Goal: Task Accomplishment & Management: Manage account settings

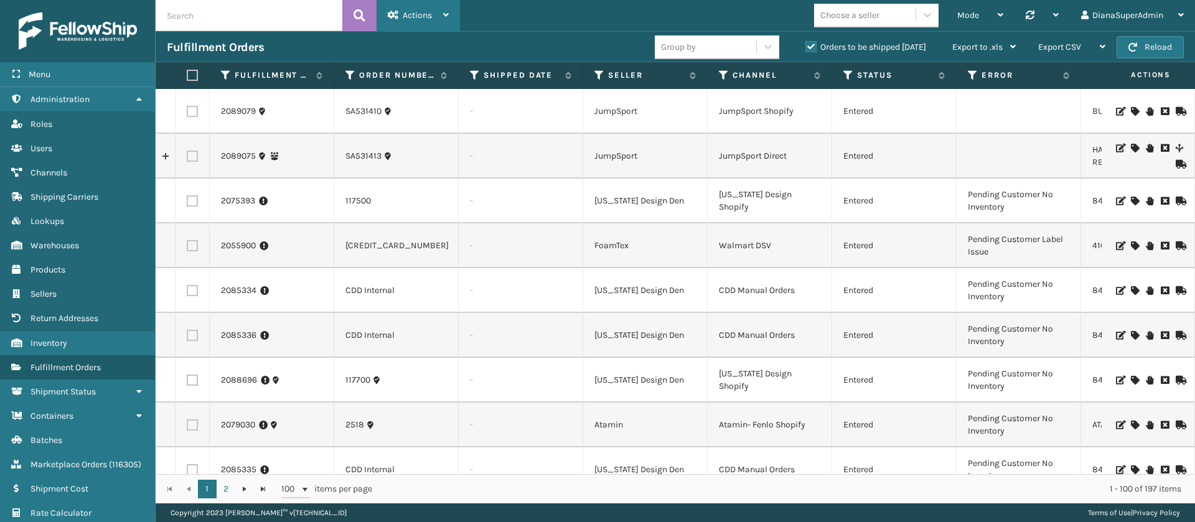
click at [425, 11] on span "Actions" at bounding box center [417, 15] width 29 height 11
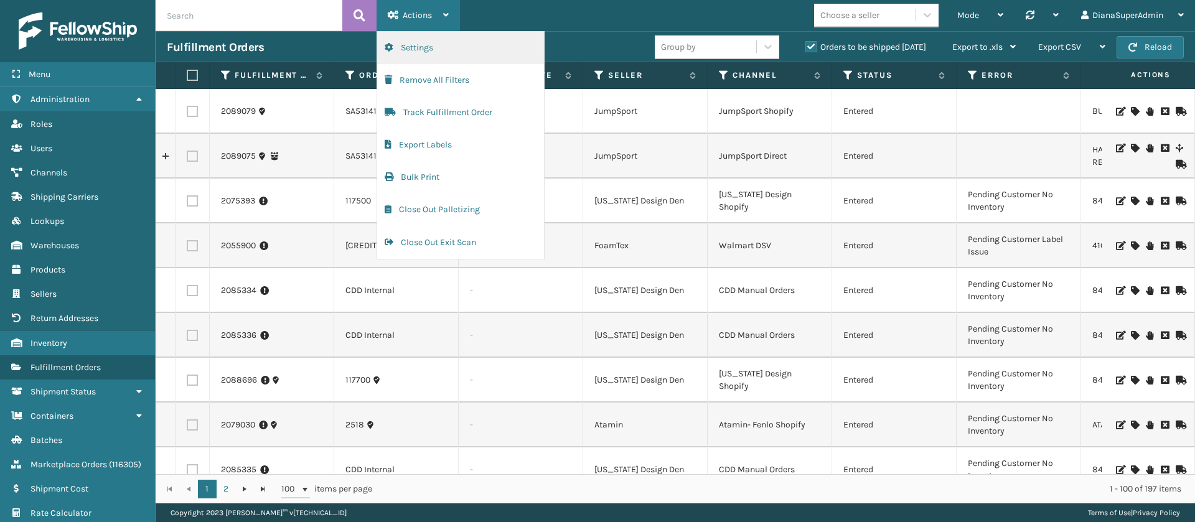
click at [475, 44] on button "Settings" at bounding box center [460, 48] width 167 height 32
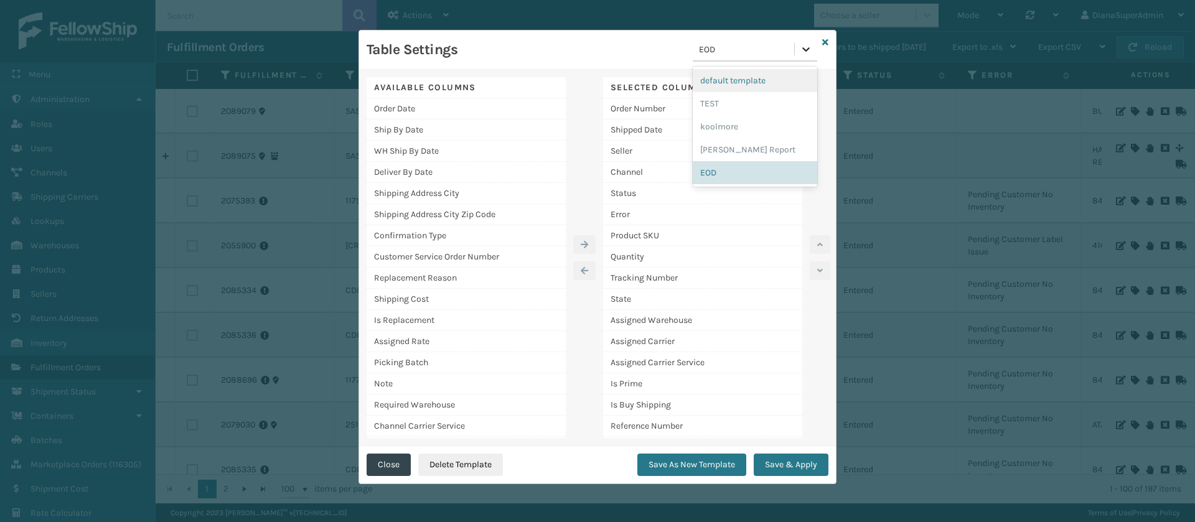
click at [799, 48] on div at bounding box center [806, 49] width 22 height 22
click at [760, 145] on div "[PERSON_NAME] Report" at bounding box center [755, 149] width 124 height 23
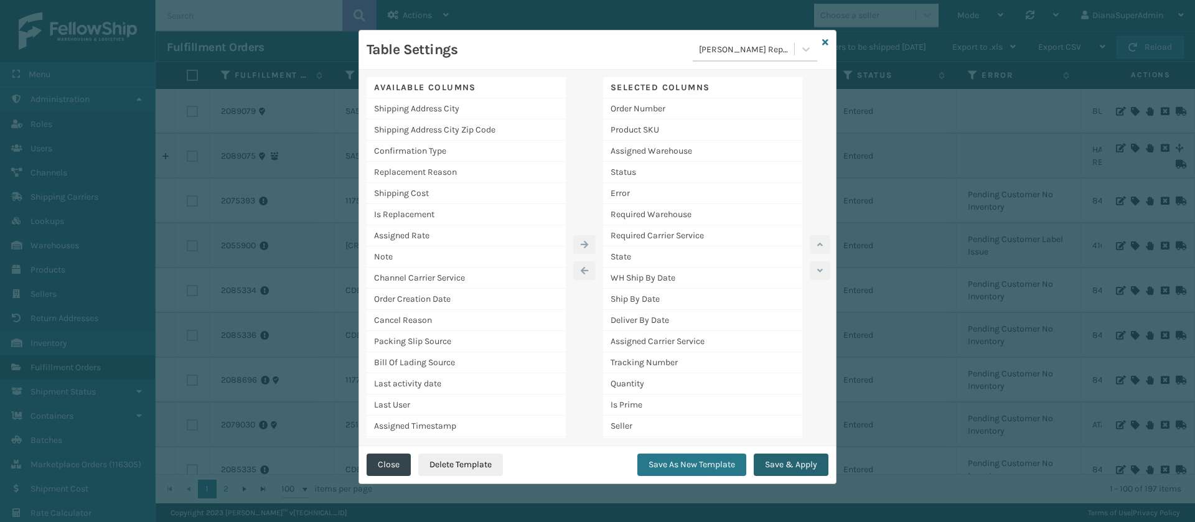
click at [807, 468] on button "Save & Apply" at bounding box center [791, 465] width 75 height 22
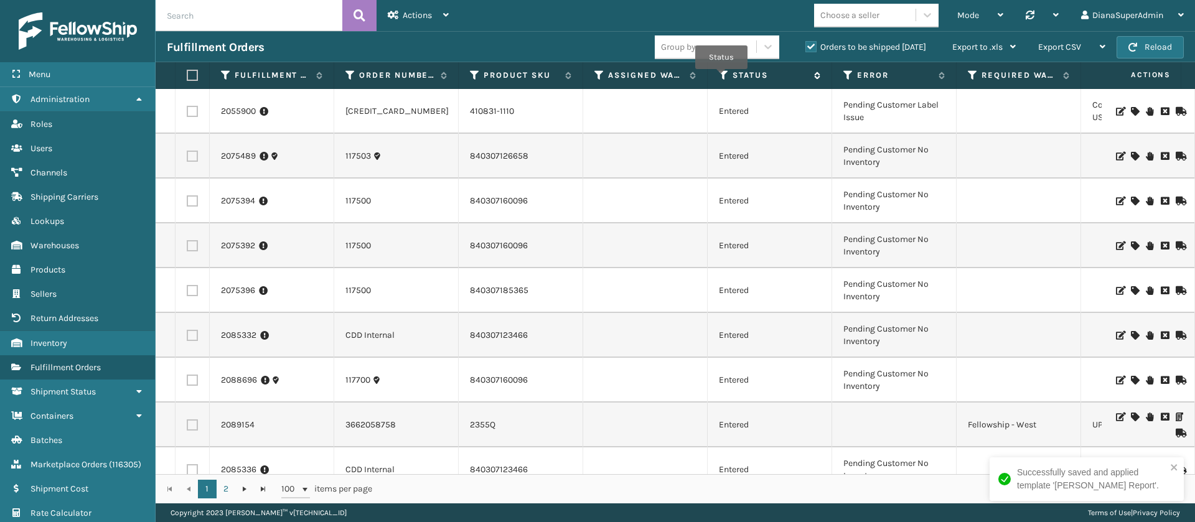
click at [721, 77] on icon at bounding box center [724, 75] width 10 height 11
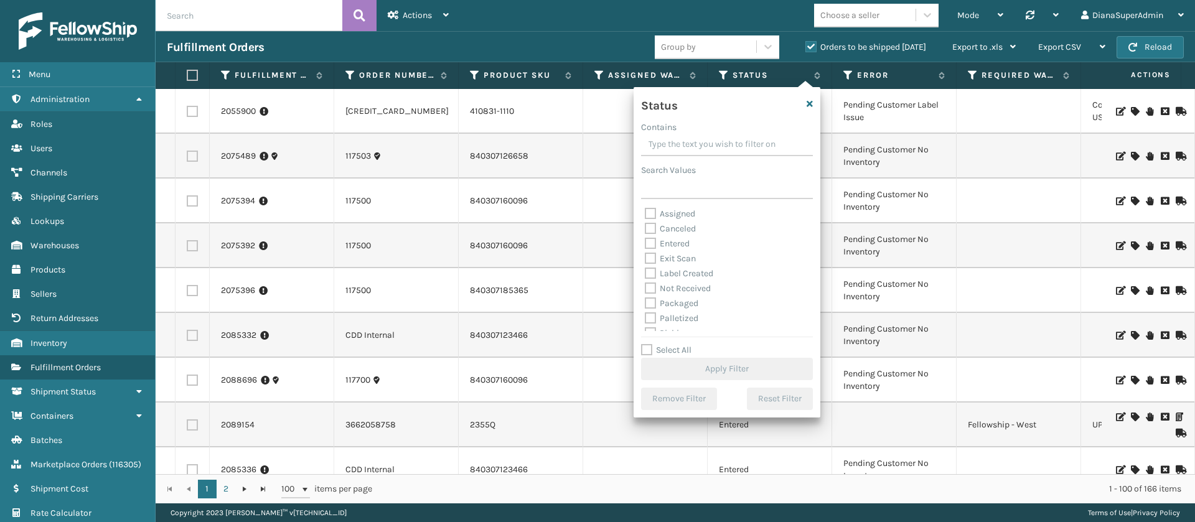
click at [652, 209] on label "Assigned" at bounding box center [670, 213] width 50 height 11
click at [645, 209] on input "Assigned" at bounding box center [645, 211] width 1 height 8
checkbox input "true"
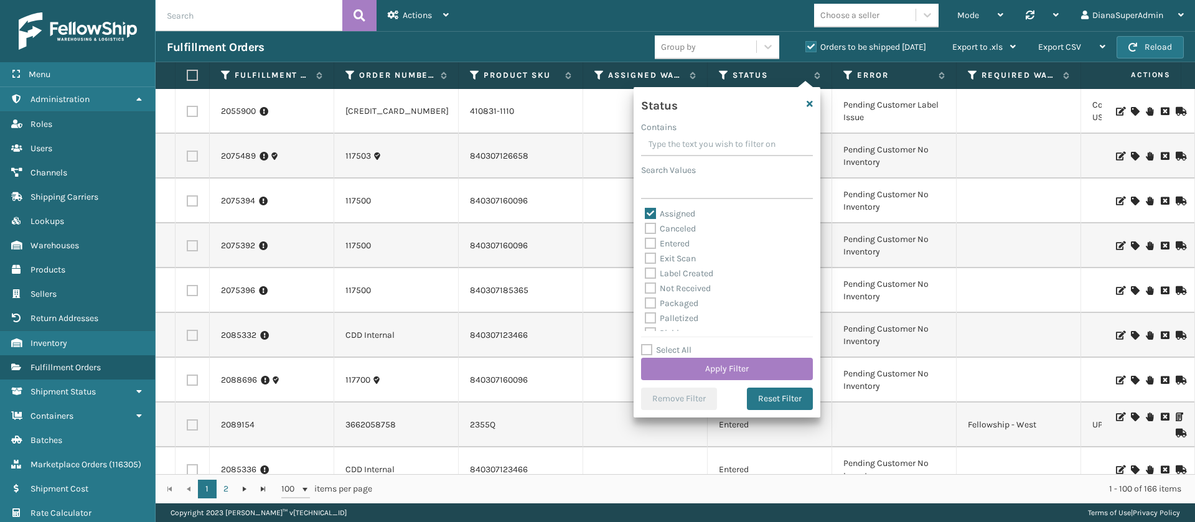
click at [652, 242] on label "Entered" at bounding box center [667, 243] width 45 height 11
click at [645, 242] on input "Entered" at bounding box center [645, 240] width 1 height 8
checkbox input "true"
click at [739, 364] on button "Apply Filter" at bounding box center [727, 369] width 172 height 22
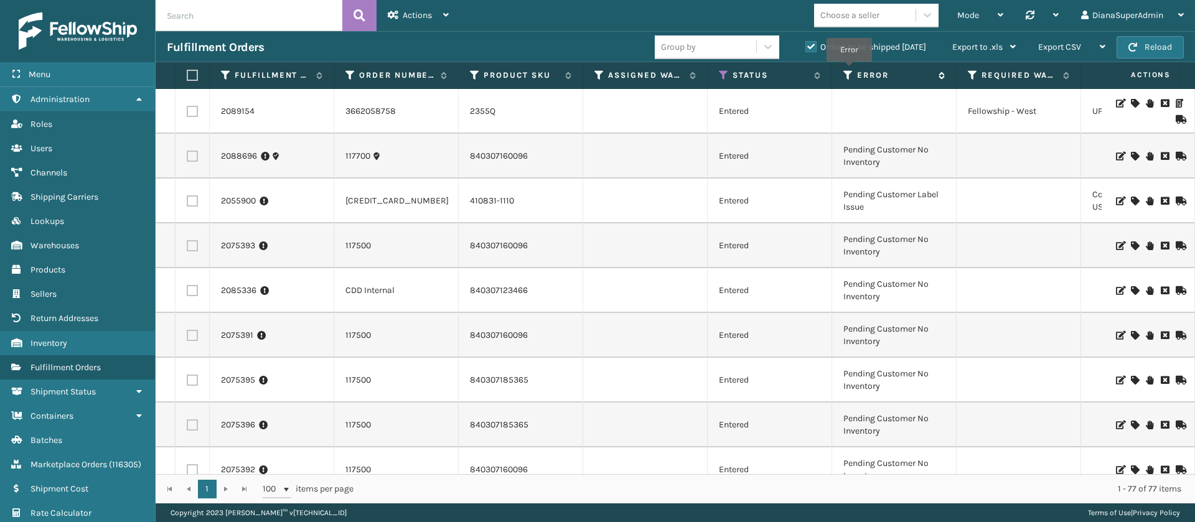
click at [849, 70] on icon at bounding box center [848, 75] width 10 height 11
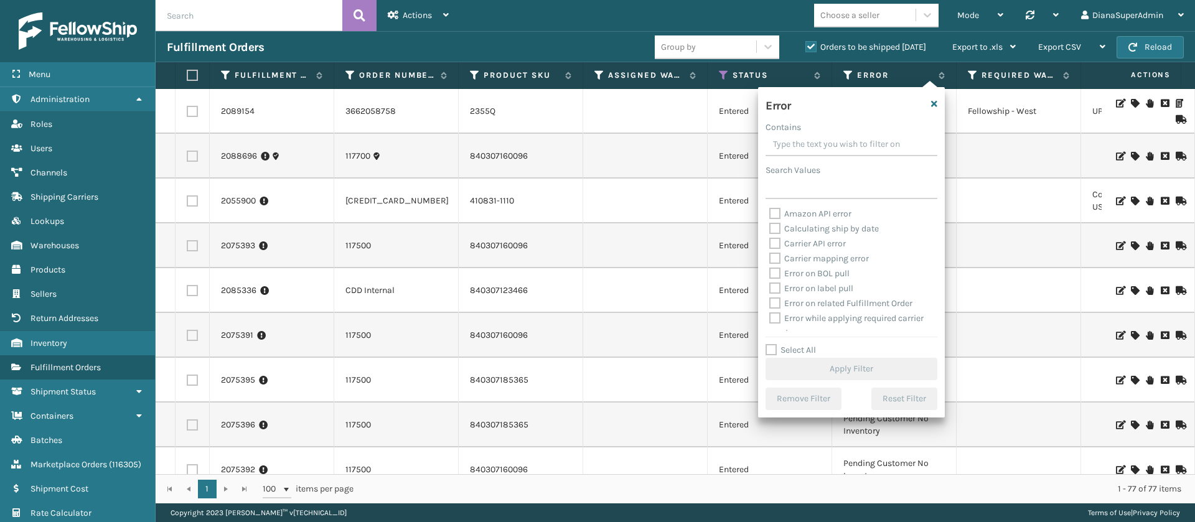
click at [769, 352] on label "Select All" at bounding box center [790, 350] width 50 height 11
click at [769, 344] on input "Select All" at bounding box center [858, 343] width 187 height 1
checkbox input "true"
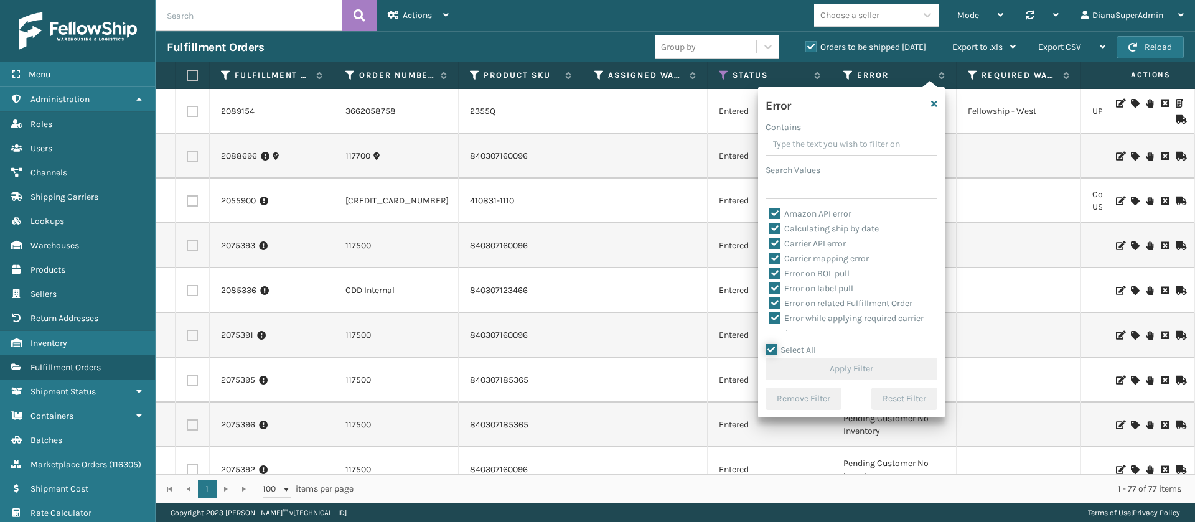
checkbox input "true"
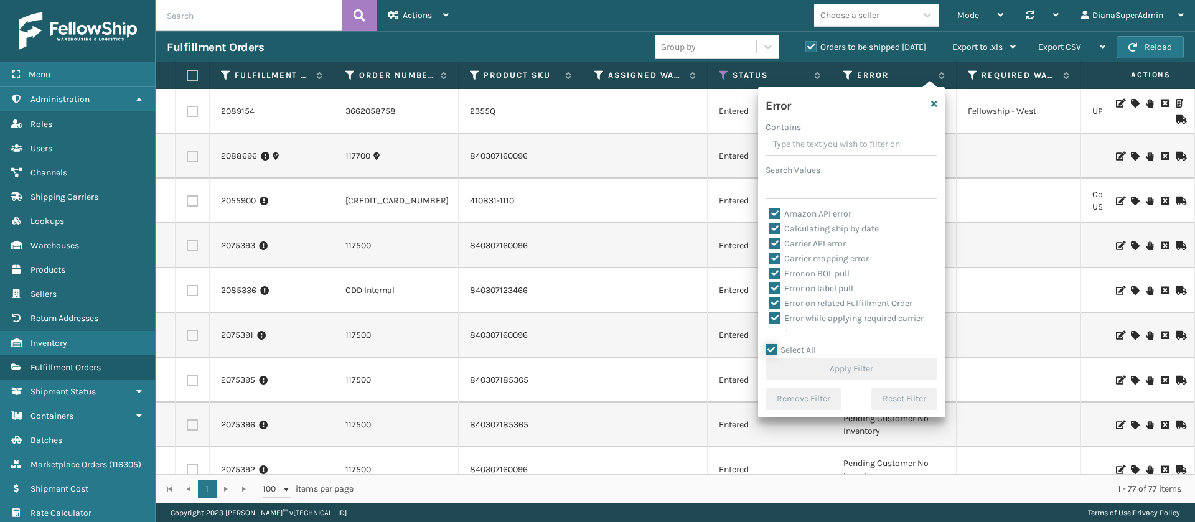
checkbox input "true"
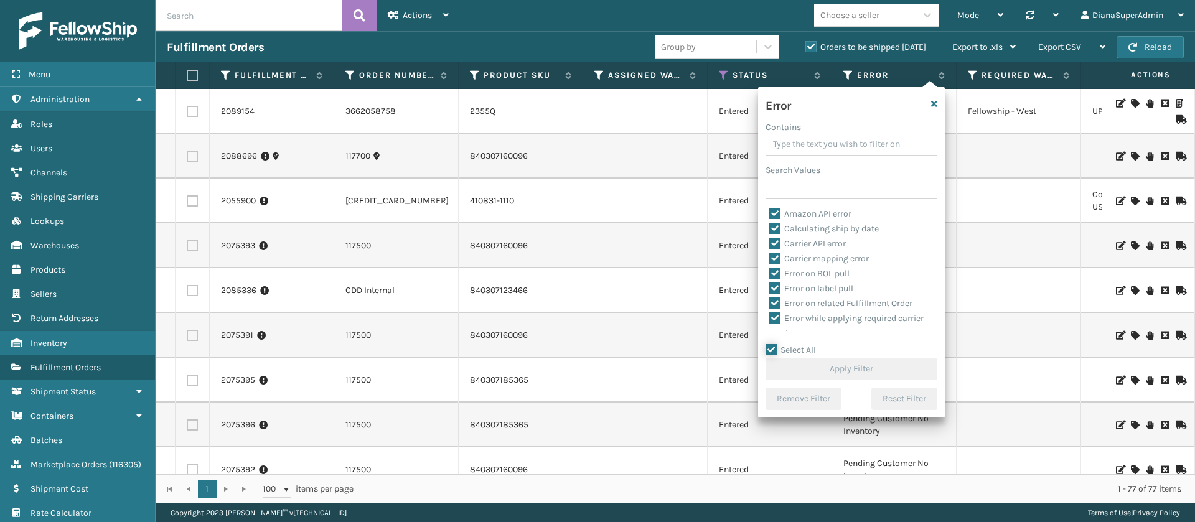
checkbox input "true"
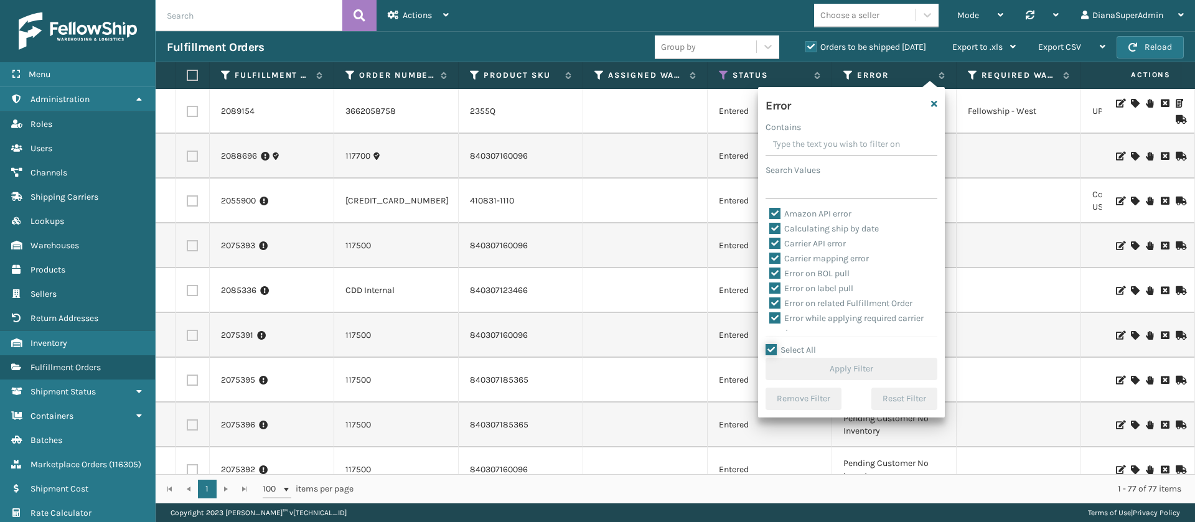
checkbox input "true"
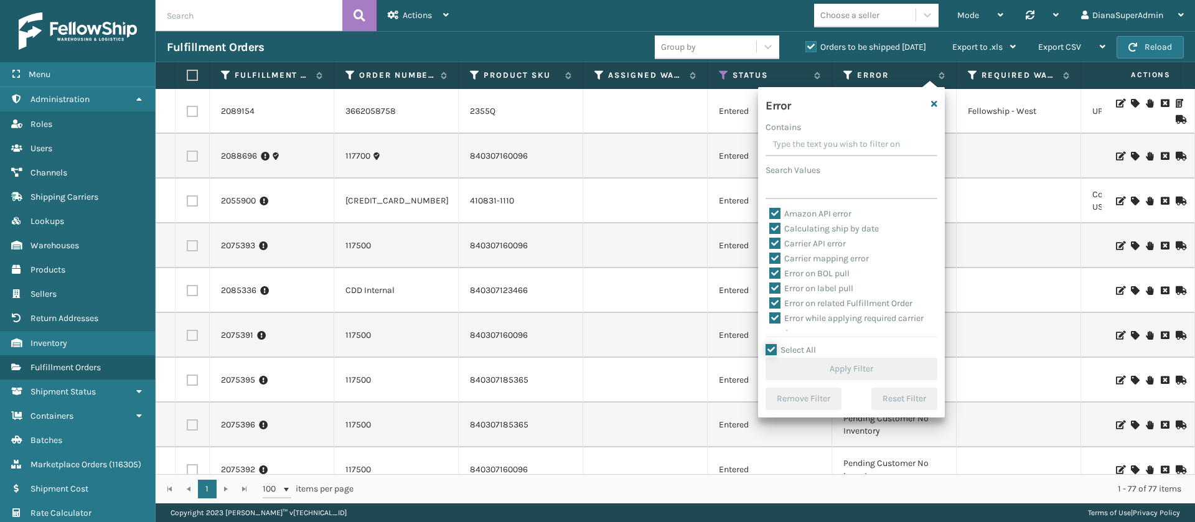
checkbox input "true"
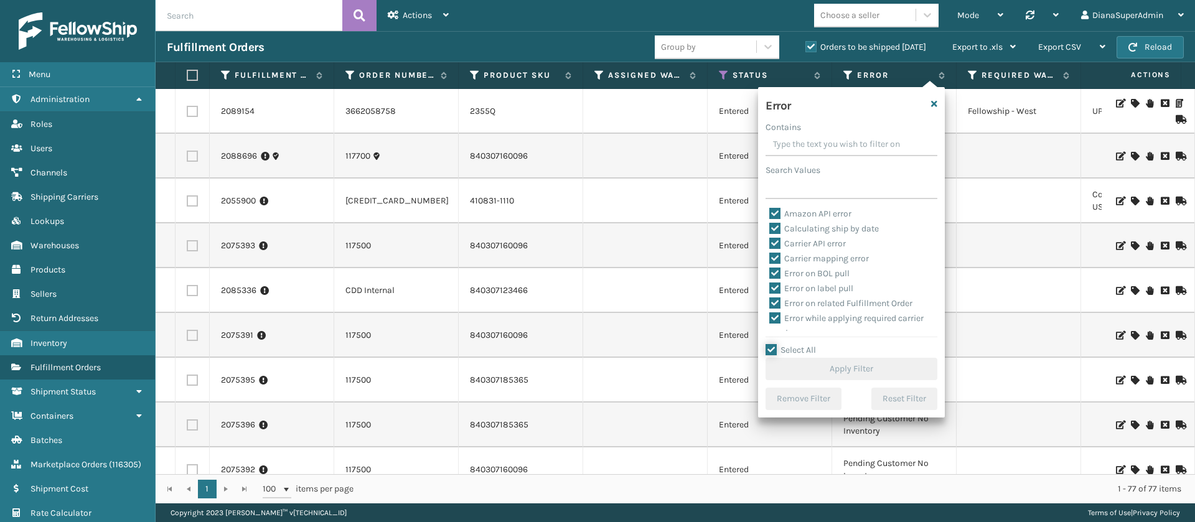
checkbox input "true"
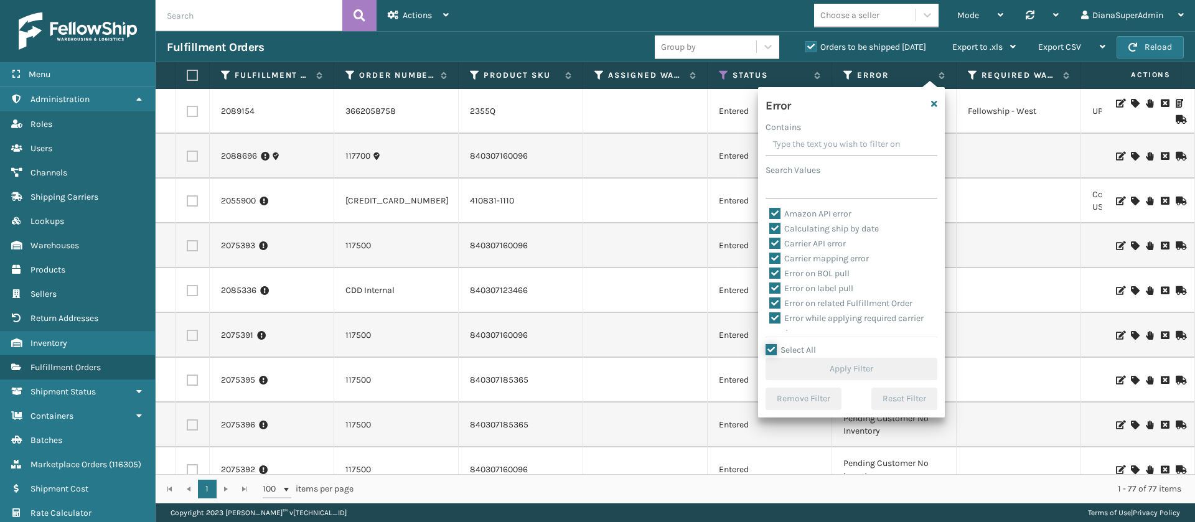
checkbox input "true"
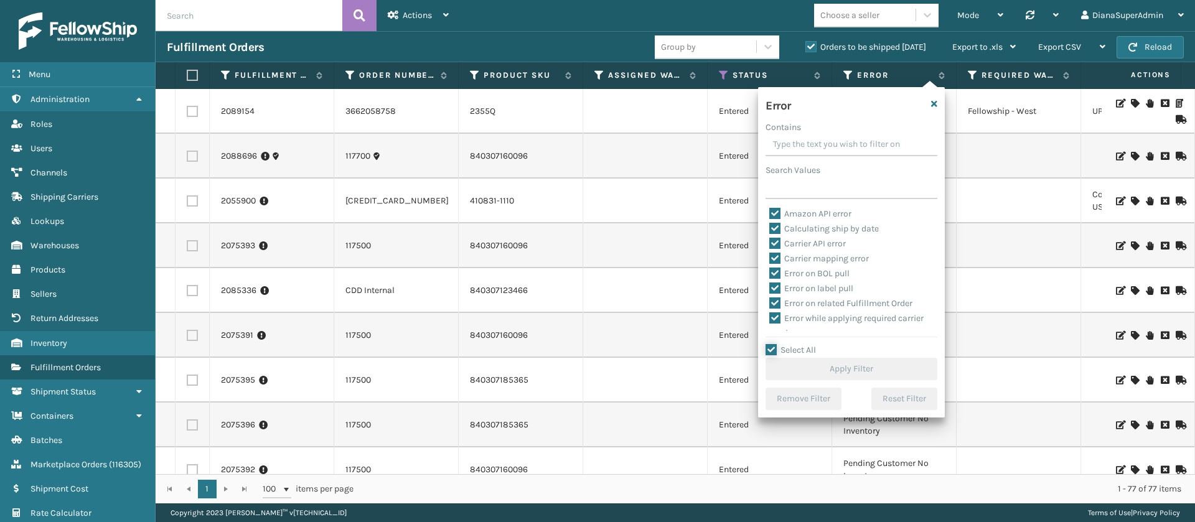
checkbox input "true"
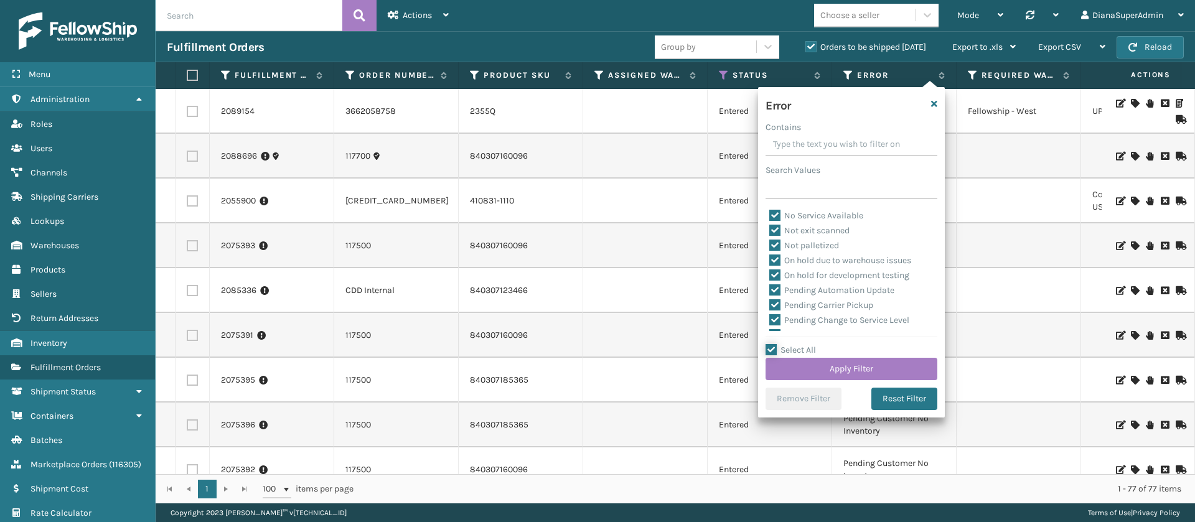
scroll to position [287, 0]
click at [775, 255] on label "Pending Automation Update" at bounding box center [831, 255] width 125 height 11
click at [770, 255] on input "Pending Automation Update" at bounding box center [769, 252] width 1 height 8
checkbox input "false"
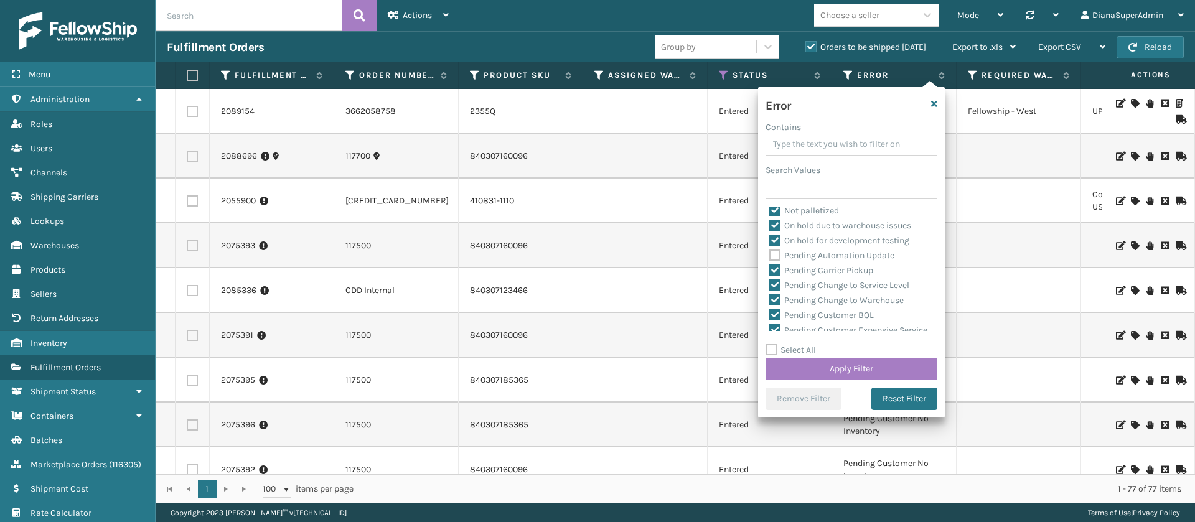
click at [776, 275] on label "Pending Carrier Pickup" at bounding box center [821, 270] width 104 height 11
click at [770, 271] on input "Pending Carrier Pickup" at bounding box center [769, 267] width 1 height 8
checkbox input "false"
click at [776, 282] on label "Pending Change to Service Level" at bounding box center [839, 285] width 140 height 11
click at [770, 282] on input "Pending Change to Service Level" at bounding box center [769, 282] width 1 height 8
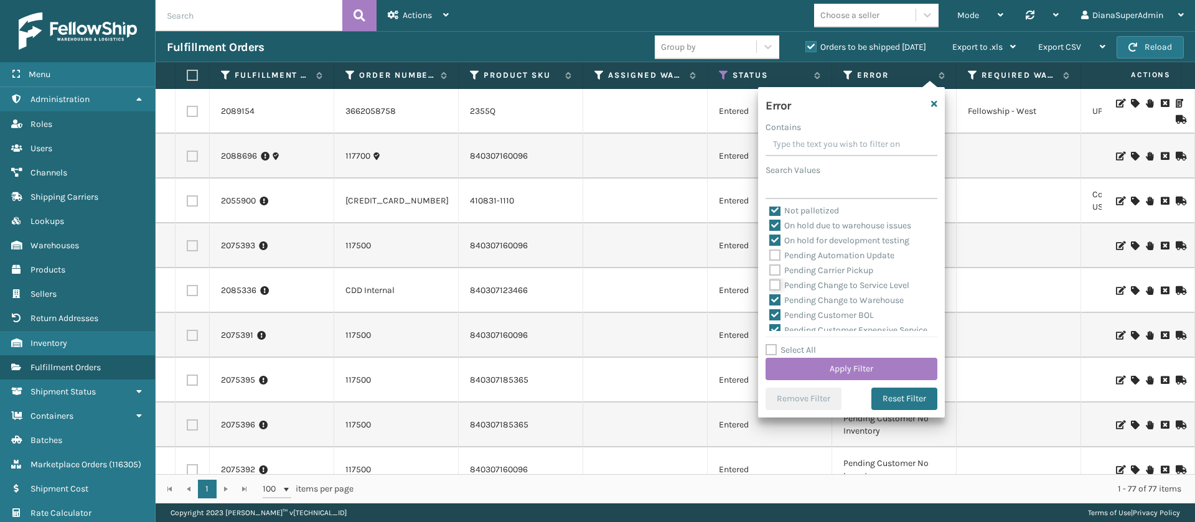
checkbox input "false"
click at [776, 295] on label "Pending Change to Warehouse" at bounding box center [836, 300] width 134 height 11
click at [770, 294] on input "Pending Change to Warehouse" at bounding box center [769, 297] width 1 height 8
checkbox input "false"
click at [777, 310] on label "Pending Customer BOL" at bounding box center [821, 315] width 105 height 11
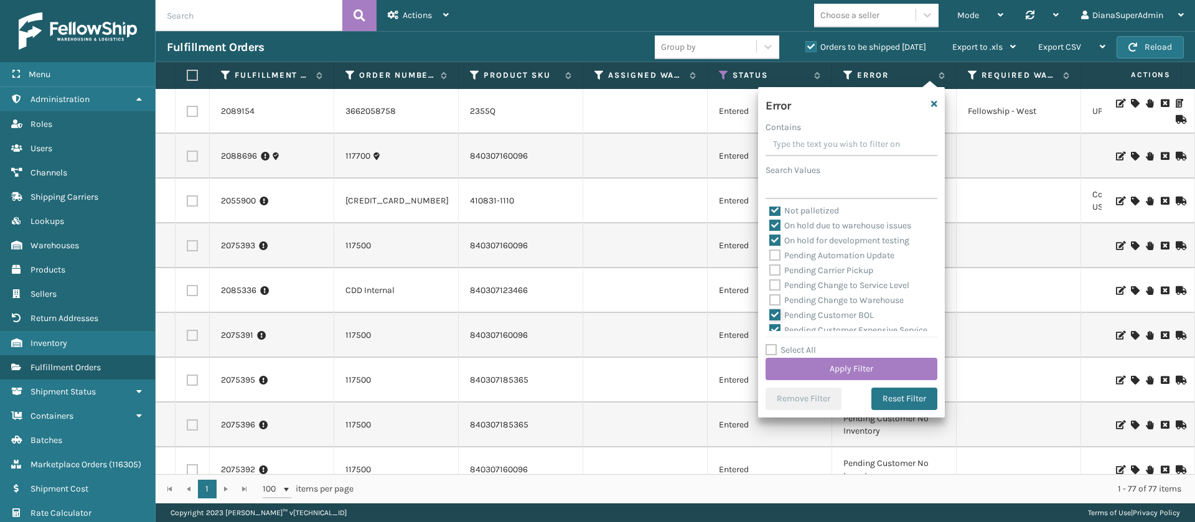
click at [770, 310] on input "Pending Customer BOL" at bounding box center [769, 312] width 1 height 8
checkbox input "false"
click at [772, 230] on label "Pending Customer Expensive Service" at bounding box center [848, 235] width 158 height 11
click at [770, 230] on input "Pending Customer Expensive Service" at bounding box center [769, 232] width 1 height 8
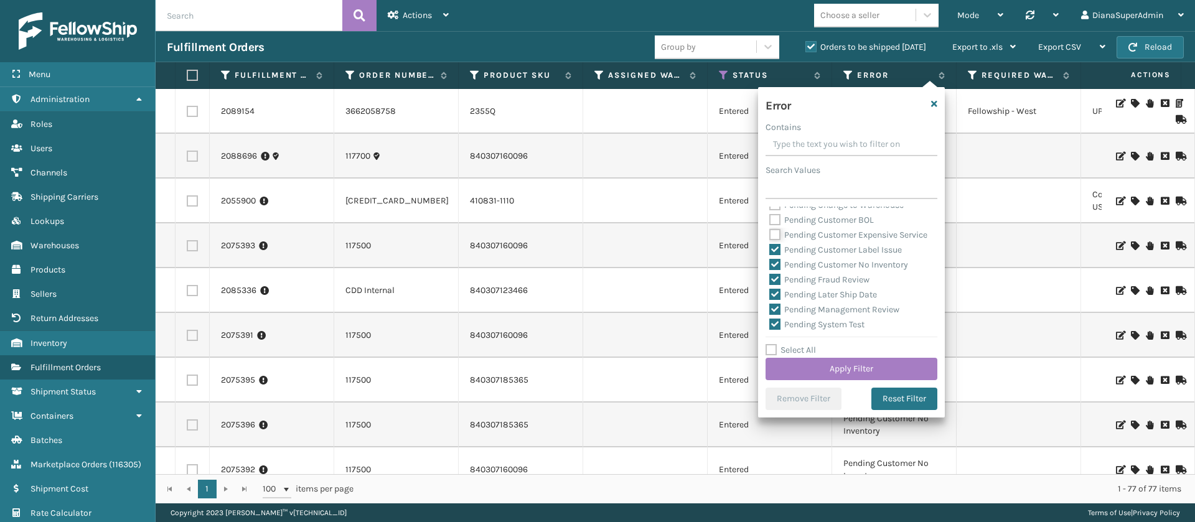
checkbox input "false"
click at [776, 255] on label "Pending Customer Label Issue" at bounding box center [835, 250] width 133 height 11
click at [770, 251] on input "Pending Customer Label Issue" at bounding box center [769, 247] width 1 height 8
checkbox input "false"
click at [777, 270] on label "Pending Customer No Inventory" at bounding box center [838, 264] width 139 height 11
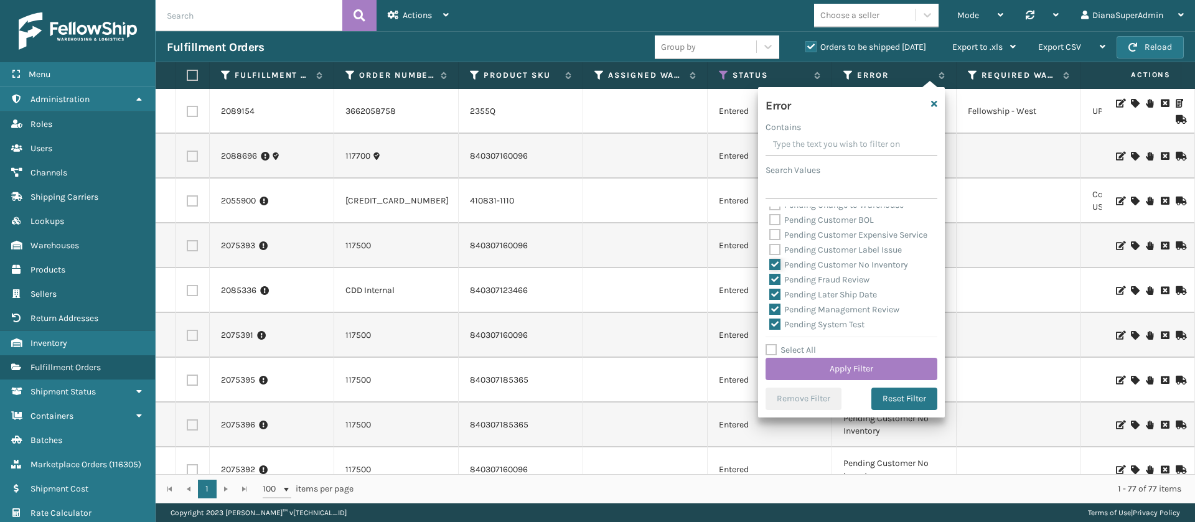
click at [770, 266] on input "Pending Customer No Inventory" at bounding box center [769, 262] width 1 height 8
checkbox input "false"
click at [778, 285] on label "Pending Fraud Review" at bounding box center [819, 279] width 100 height 11
click at [770, 281] on input "Pending Fraud Review" at bounding box center [769, 277] width 1 height 8
checkbox input "false"
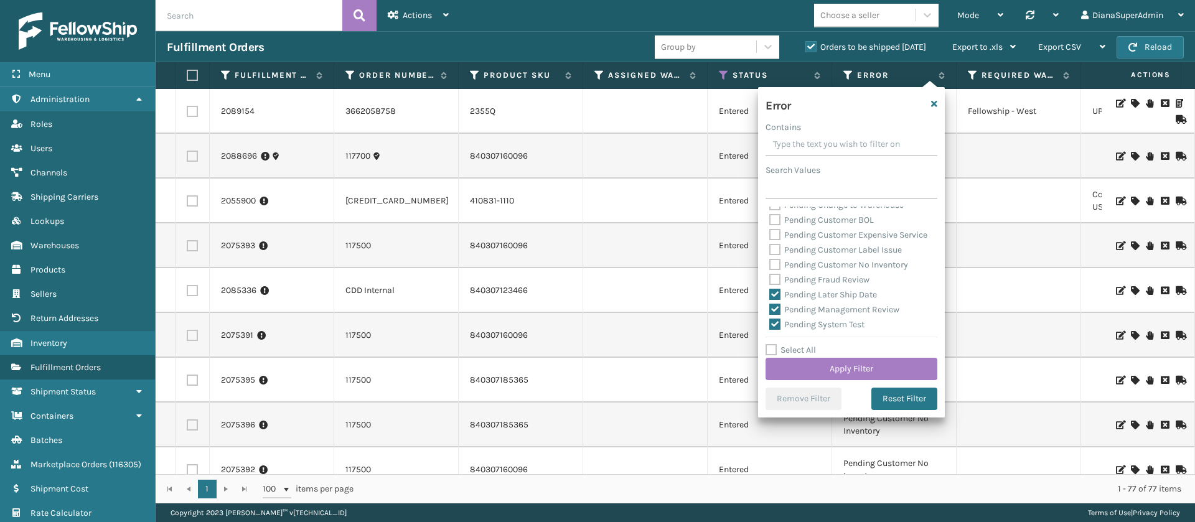
click at [778, 300] on label "Pending Later Ship Date" at bounding box center [823, 294] width 108 height 11
click at [770, 296] on input "Pending Later Ship Date" at bounding box center [769, 291] width 1 height 8
checkbox input "false"
click at [778, 315] on label "Pending Management Review" at bounding box center [834, 309] width 130 height 11
click at [770, 310] on input "Pending Management Review" at bounding box center [769, 306] width 1 height 8
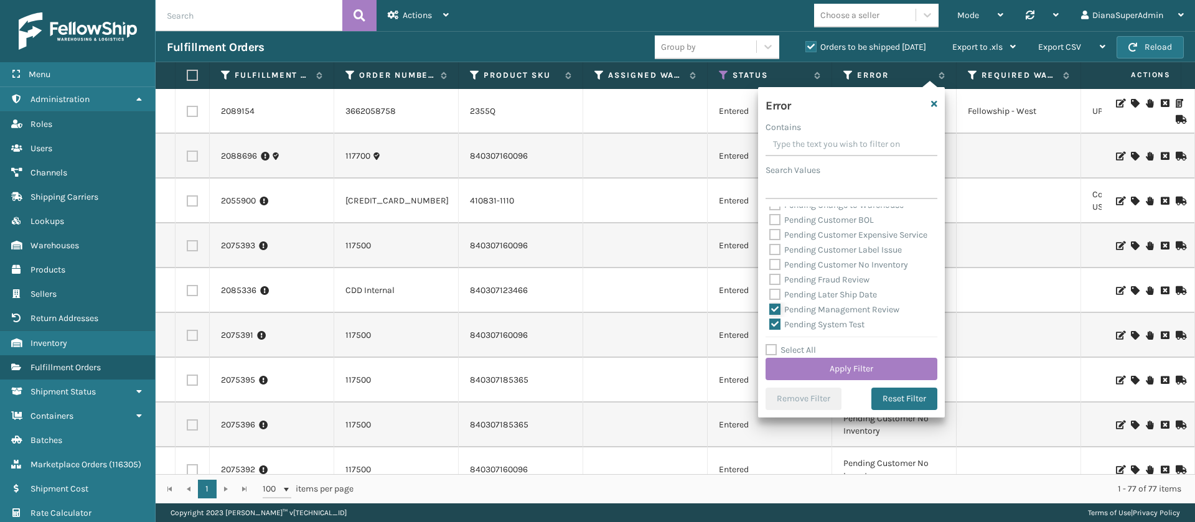
checkbox input "false"
click at [777, 251] on label "Pending System Test" at bounding box center [816, 246] width 95 height 11
click at [770, 247] on input "Pending System Test" at bounding box center [769, 243] width 1 height 8
checkbox input "false"
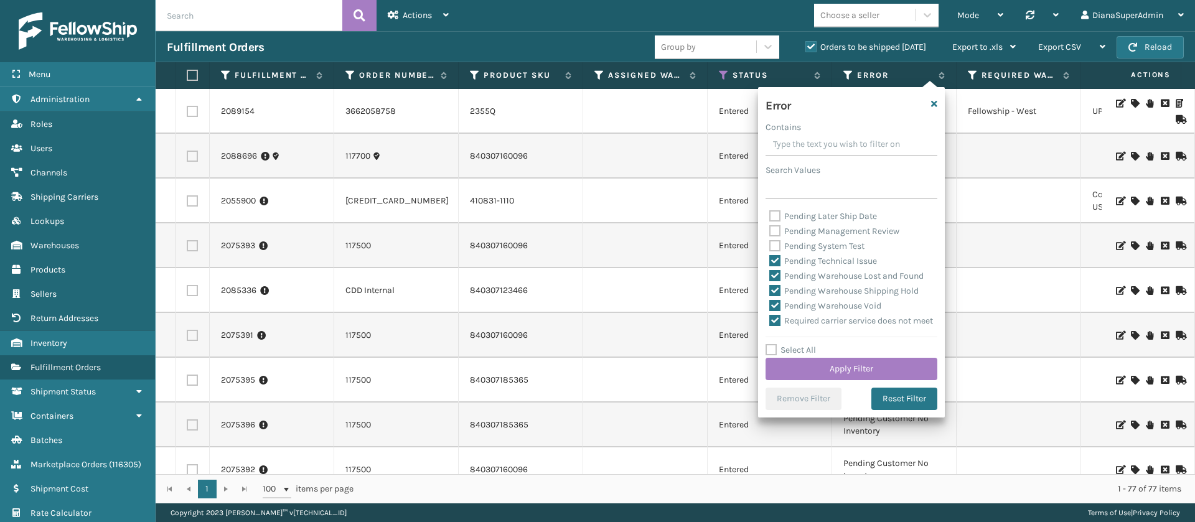
click at [777, 268] on div "Pending Technical Issue" at bounding box center [851, 261] width 164 height 15
click at [776, 266] on label "Pending Technical Issue" at bounding box center [823, 261] width 108 height 11
click at [770, 262] on input "Pending Technical Issue" at bounding box center [769, 258] width 1 height 8
checkbox input "false"
click at [776, 281] on label "Pending Warehouse Lost and Found" at bounding box center [846, 276] width 154 height 11
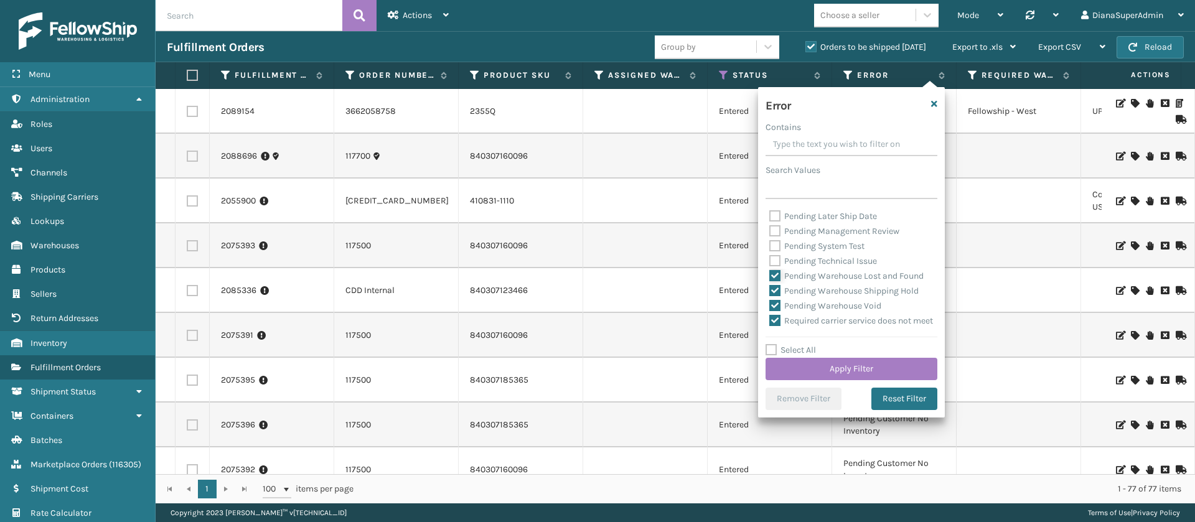
click at [770, 277] on input "Pending Warehouse Lost and Found" at bounding box center [769, 273] width 1 height 8
checkbox input "false"
click at [776, 296] on label "Pending Warehouse Shipping Hold" at bounding box center [843, 291] width 149 height 11
click at [770, 292] on input "Pending Warehouse Shipping Hold" at bounding box center [769, 288] width 1 height 8
checkbox input "false"
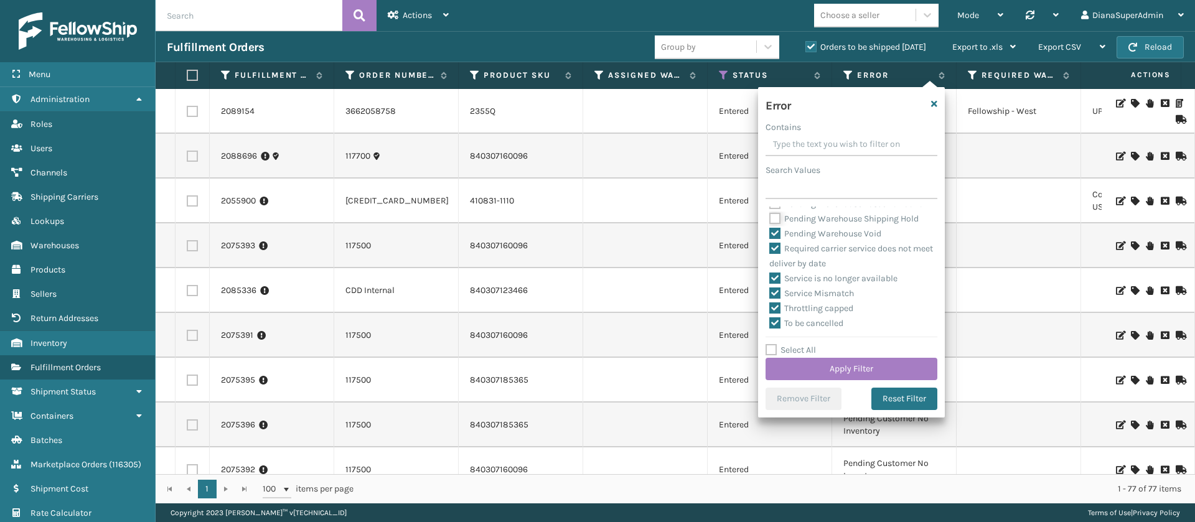
scroll to position [561, 0]
click at [775, 239] on label "Pending Warehouse Void" at bounding box center [825, 233] width 112 height 11
click at [770, 235] on input "Pending Warehouse Void" at bounding box center [769, 230] width 1 height 8
checkbox input "false"
click at [837, 367] on button "Apply Filter" at bounding box center [851, 369] width 172 height 22
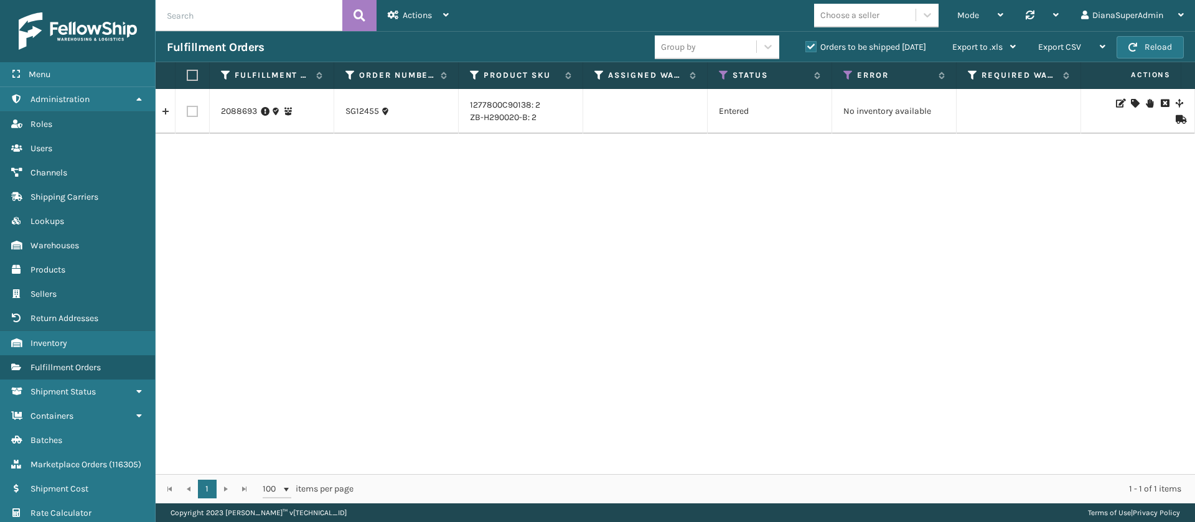
click at [815, 49] on label "Orders to be shipped [DATE]" at bounding box center [865, 47] width 121 height 11
click at [806, 48] on input "Orders to be shipped [DATE]" at bounding box center [805, 44] width 1 height 8
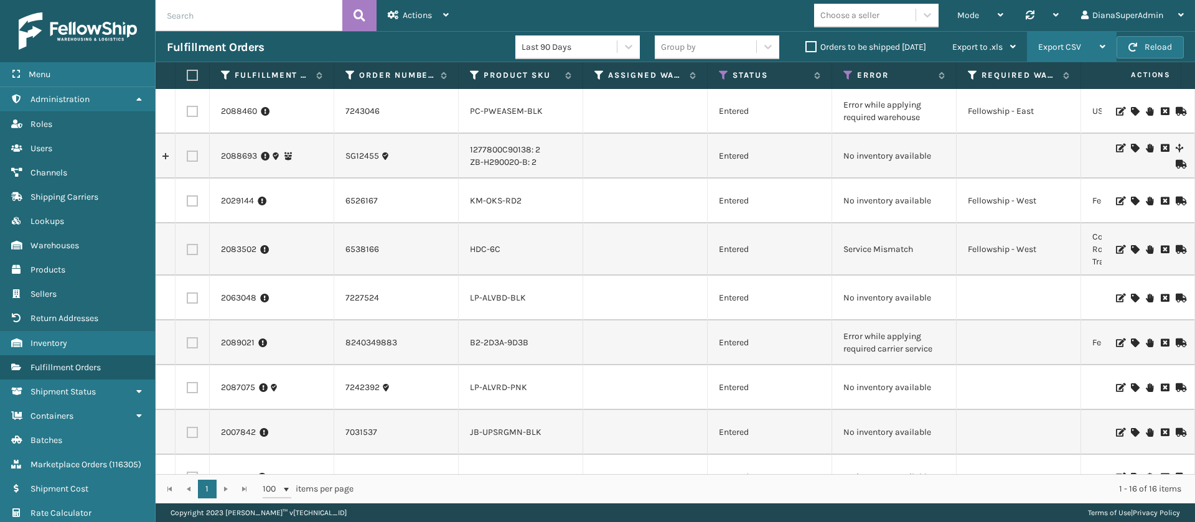
click at [1081, 46] on span "Export CSV" at bounding box center [1059, 47] width 43 height 11
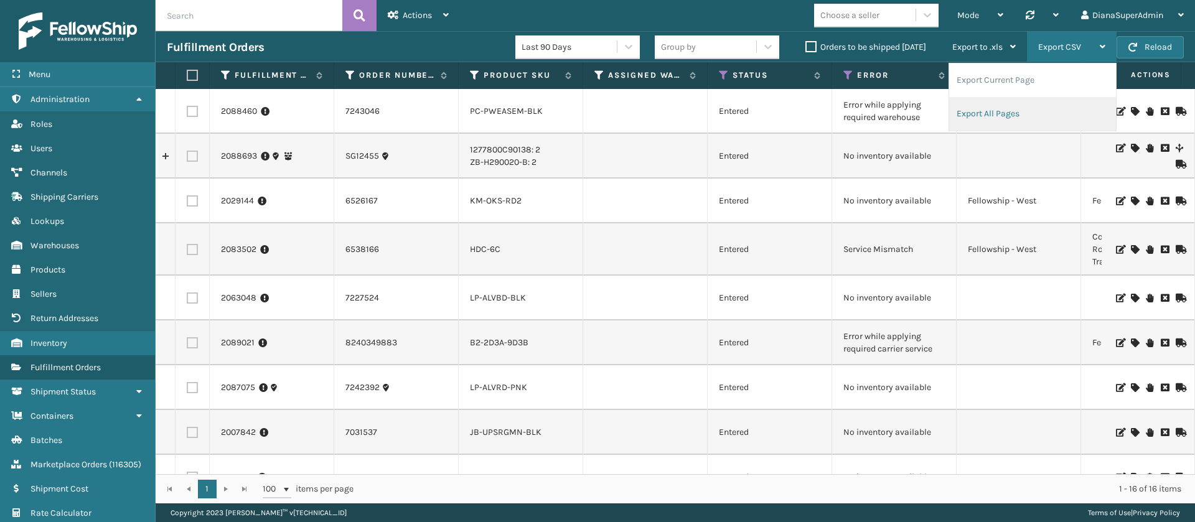
click at [994, 118] on li "Export All Pages" at bounding box center [1032, 114] width 167 height 34
